Goal: Task Accomplishment & Management: Complete application form

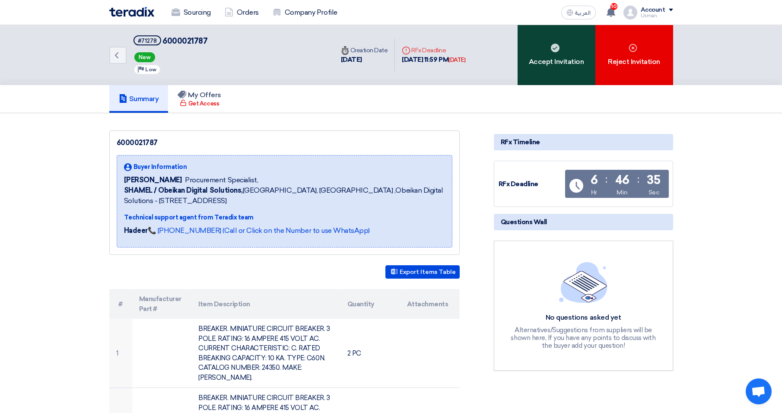
click at [561, 63] on div "Accept Invitation" at bounding box center [556, 55] width 78 height 60
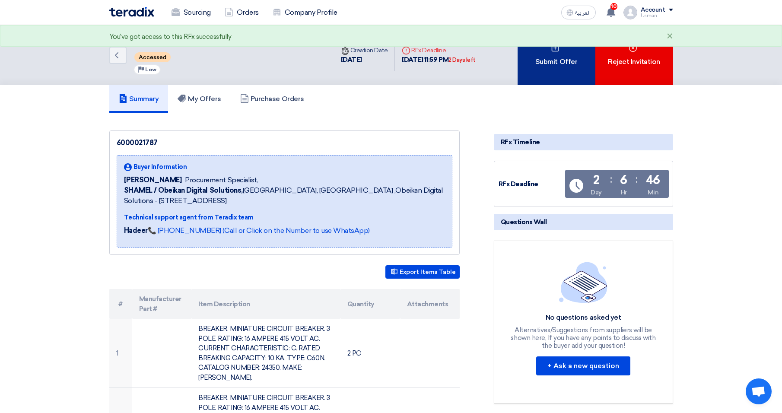
click at [553, 69] on div "Submit Offer" at bounding box center [556, 55] width 78 height 60
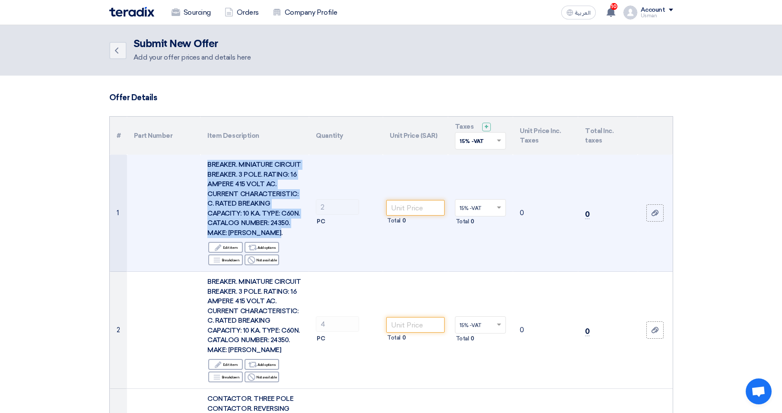
drag, startPoint x: 208, startPoint y: 163, endPoint x: 259, endPoint y: 244, distance: 95.7
click at [259, 238] on div "BREAKER. MINIATURE CIRCUIT BREAKER. 3 POLE. RATING: 16 AMPERE 415 VOLT AC. CURR…" at bounding box center [254, 199] width 95 height 78
copy span "BREAKER. MINIATURE CIRCUIT BREAKER. 3 POLE. RATING: 16 AMPERE 415 VOLT AC. CURR…"
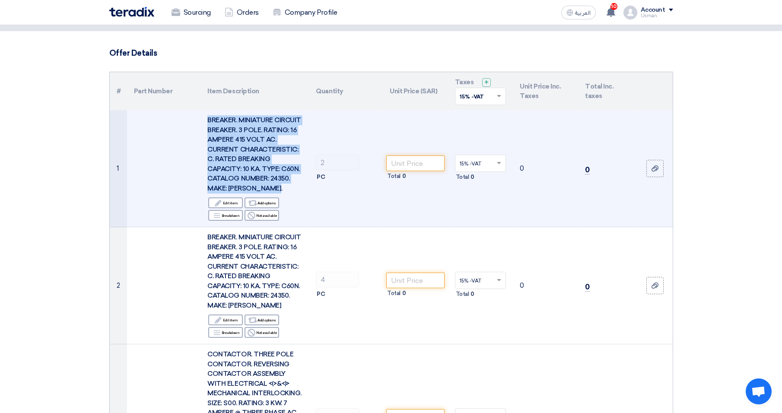
scroll to position [86, 0]
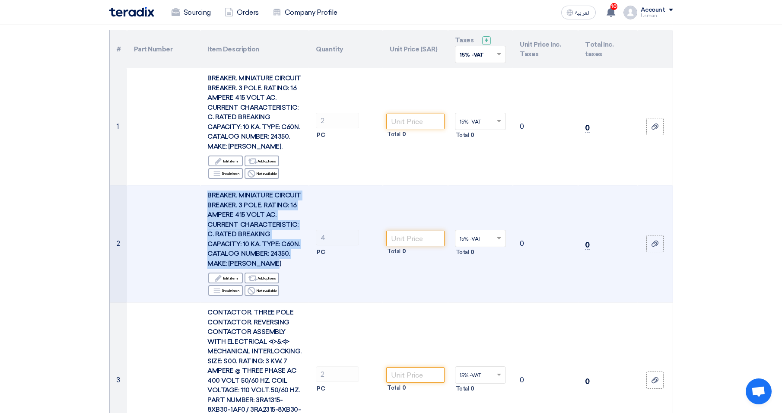
drag, startPoint x: 209, startPoint y: 202, endPoint x: 259, endPoint y: 282, distance: 94.2
click at [259, 268] on div "BREAKER. MINIATURE CIRCUIT BREAKER. 3 POLE. RATING: 16 AMPERE 415 VOLT AC. CURR…" at bounding box center [254, 229] width 95 height 78
copy span "BREAKER. MINIATURE CIRCUIT BREAKER. 3 POLE. RATING: 16 AMPERE 415 VOLT AC. CURR…"
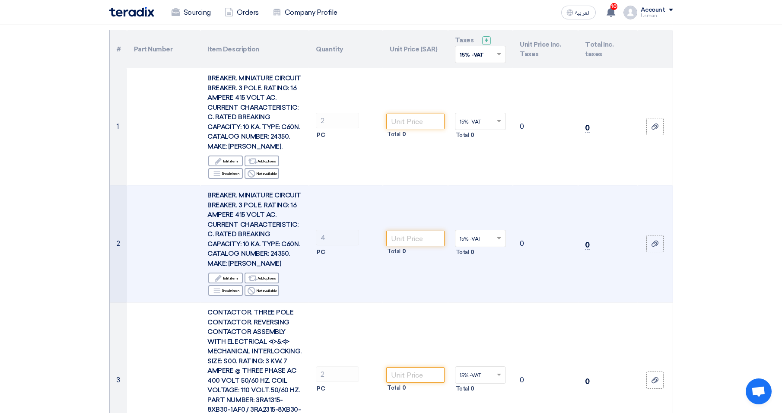
drag, startPoint x: 59, startPoint y: 168, endPoint x: 114, endPoint y: 207, distance: 67.7
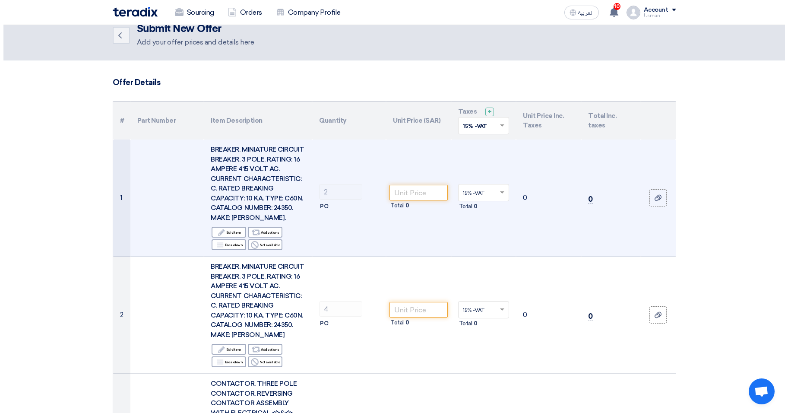
scroll to position [0, 0]
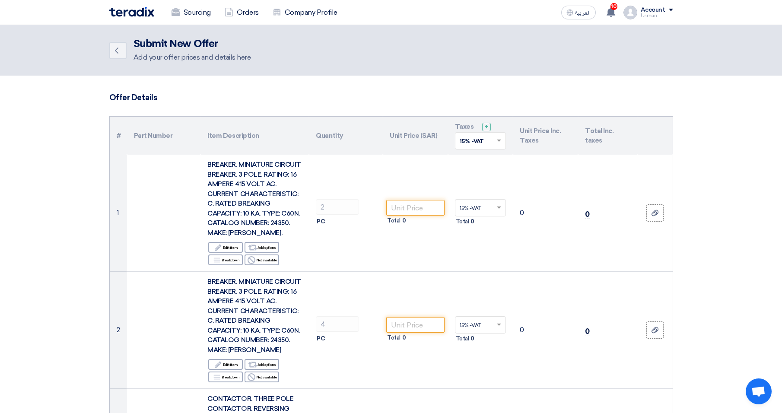
drag, startPoint x: 93, startPoint y: 236, endPoint x: 173, endPoint y: 245, distance: 80.0
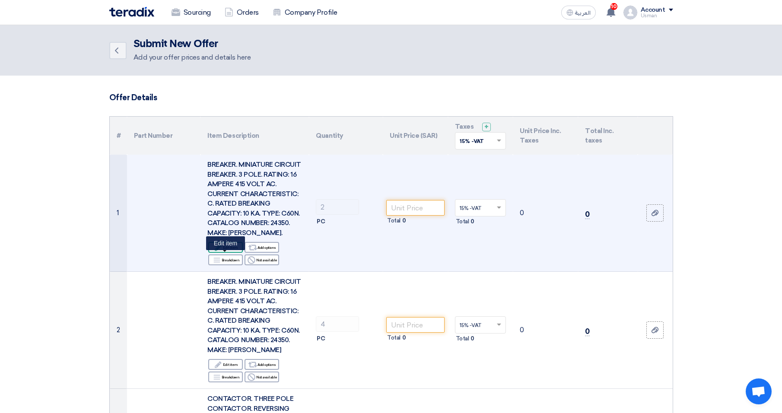
click at [220, 251] on icon "Edit" at bounding box center [218, 248] width 8 height 8
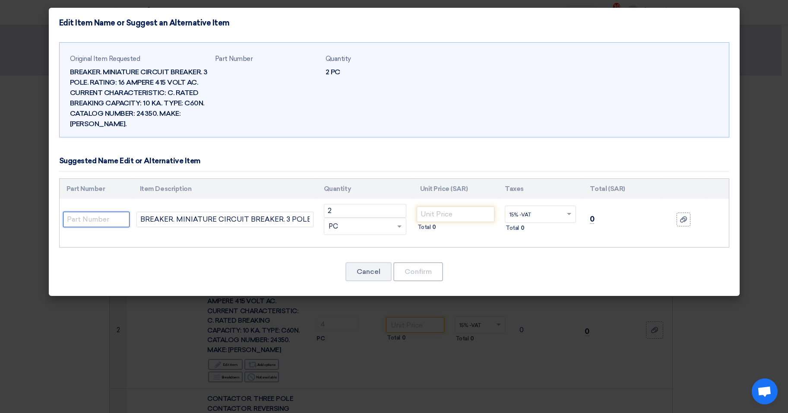
click at [120, 223] on input "text" at bounding box center [96, 220] width 67 height 16
type input "a"
type input "A9F44316"
paste input "Miniature circuit breaker (MCB), Acti9 iC60N Disbo, 3P, 16A, C curve, 6000A (IE…"
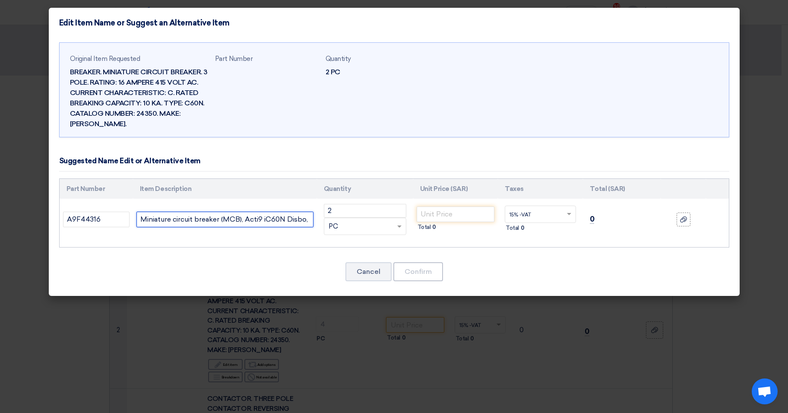
scroll to position [0, 209]
type input "Miniature circuit breaker (MCB), Acti9 iC60N Disbo, 3P, 16A, C curve, 6000A (IE…"
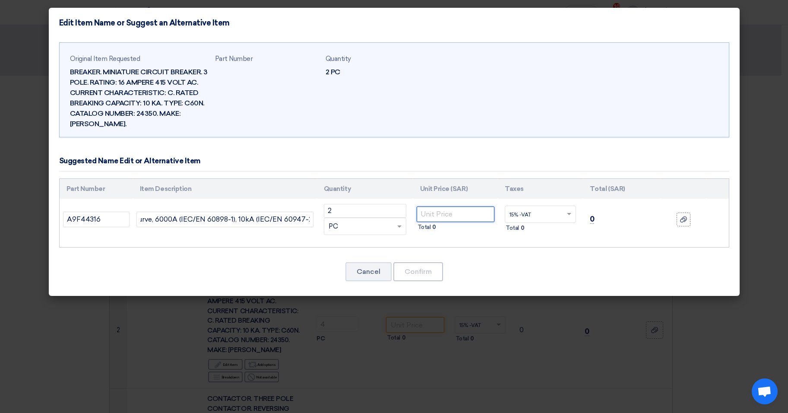
click at [451, 214] on input "number" at bounding box center [456, 214] width 78 height 16
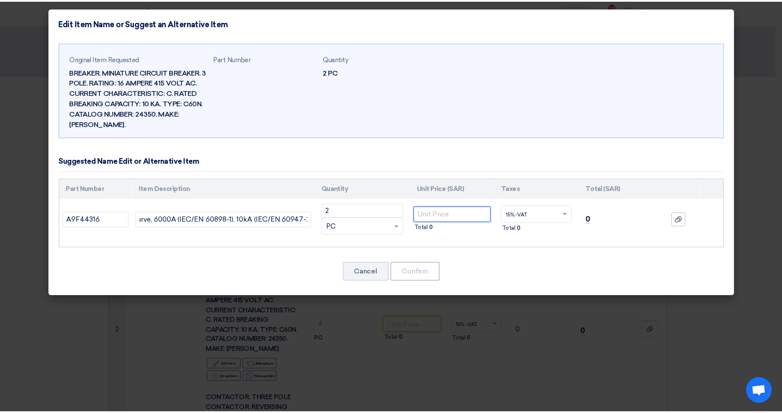
scroll to position [0, 0]
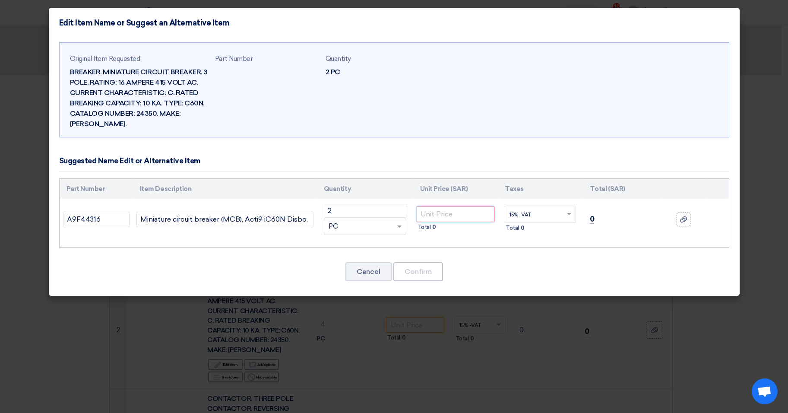
click at [435, 209] on input "number" at bounding box center [456, 214] width 78 height 16
type input "115"
click at [430, 270] on button "Confirm" at bounding box center [418, 271] width 50 height 19
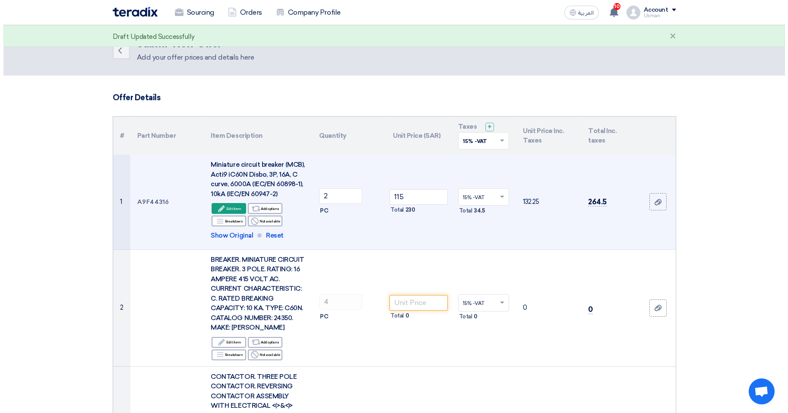
scroll to position [43, 0]
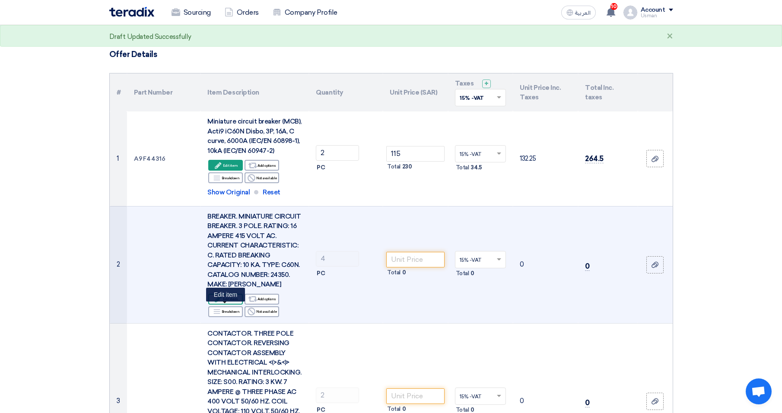
click at [225, 304] on div "Edit Edit item" at bounding box center [225, 299] width 35 height 11
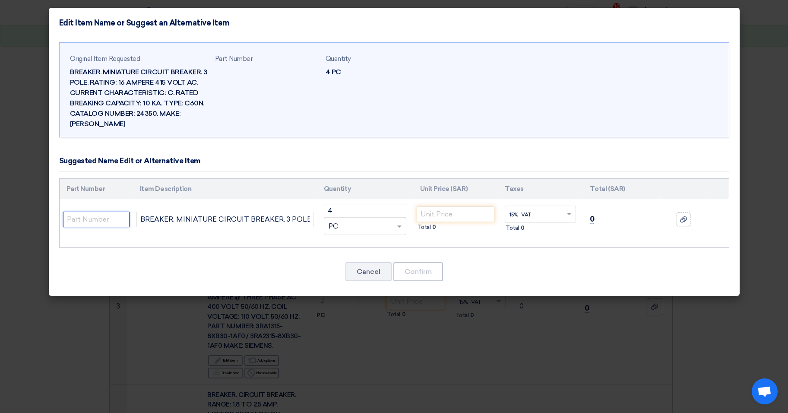
click at [76, 224] on input "text" at bounding box center [96, 220] width 67 height 16
type input "A9F44316"
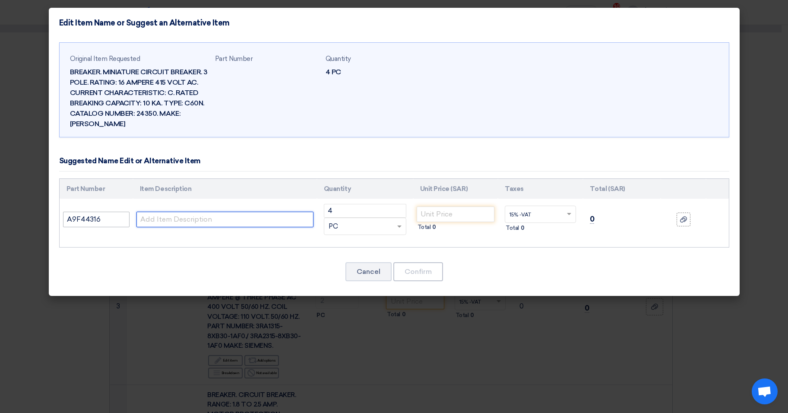
paste input "Miniature circuit breaker (MCB), Acti9 iC60N Disbo, 3P, 16A, C curve, 6000A (IE…"
type input "Miniature circuit breaker (MCB), Acti9 iC60N Disbo, 3P, 16A, C curve, 6000A (IE…"
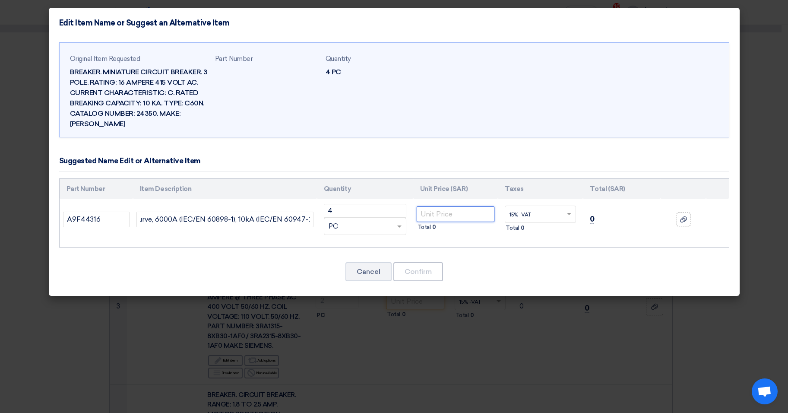
click at [453, 214] on input "number" at bounding box center [456, 214] width 78 height 16
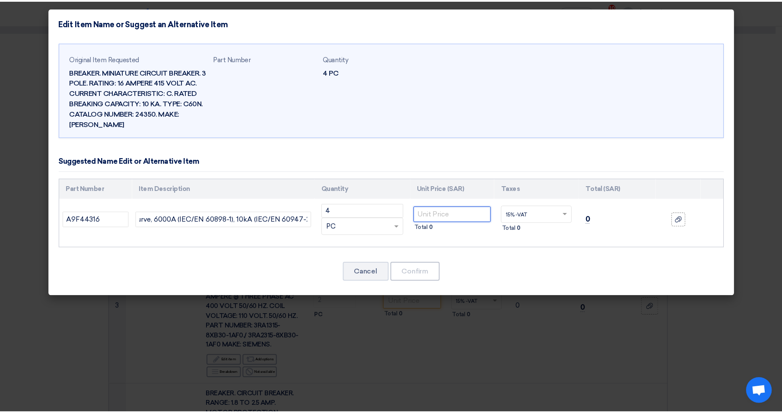
scroll to position [0, 0]
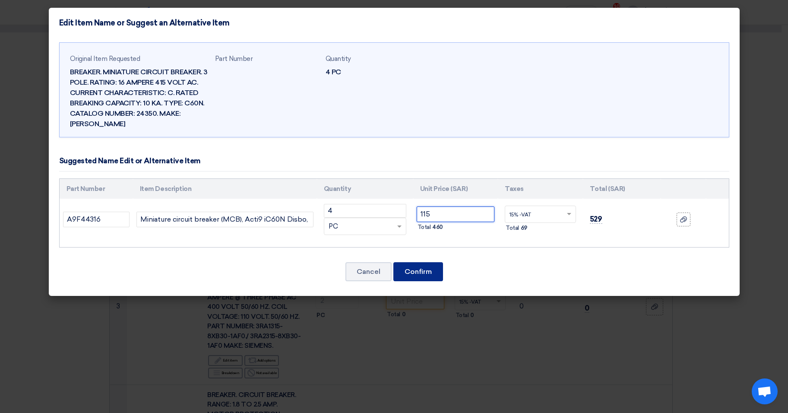
type input "115"
click at [401, 277] on button "Confirm" at bounding box center [418, 271] width 50 height 19
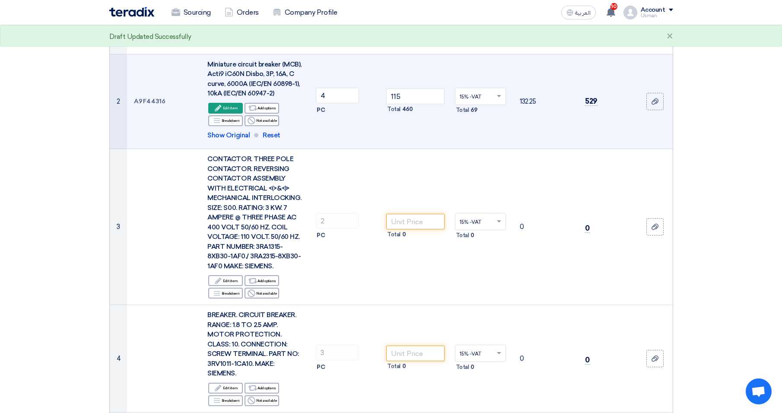
scroll to position [216, 0]
